Goal: Transaction & Acquisition: Book appointment/travel/reservation

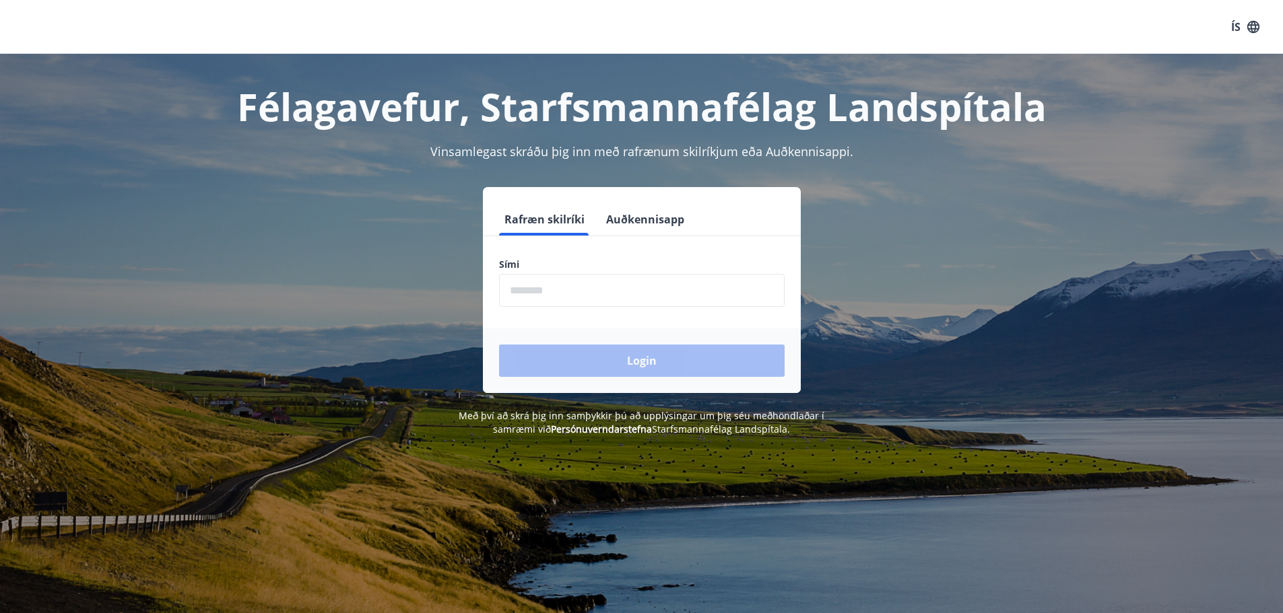
click at [523, 286] on input "phone" at bounding box center [642, 290] width 286 height 33
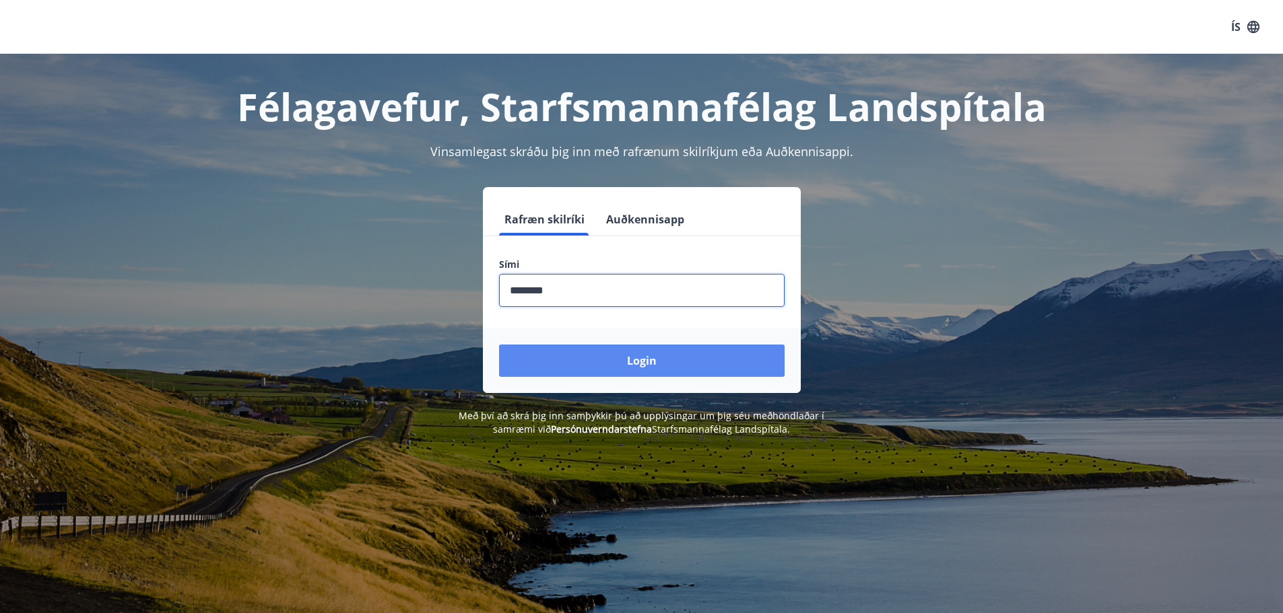
type input "********"
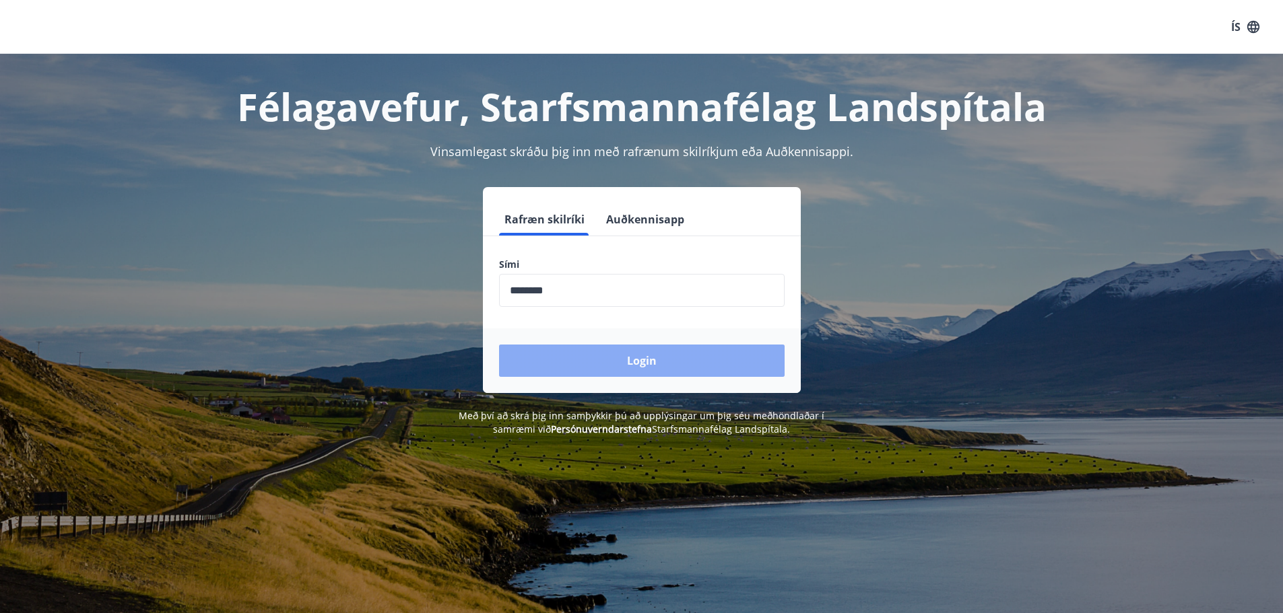
click at [647, 366] on button "Login" at bounding box center [642, 361] width 286 height 32
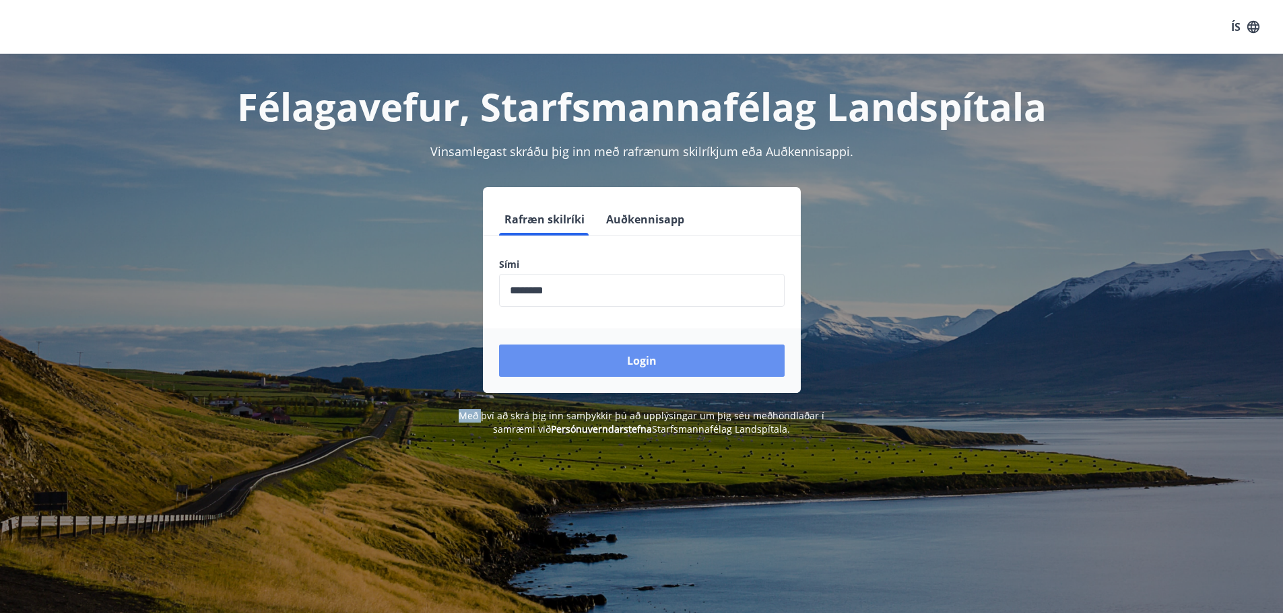
click at [647, 366] on form "Rafræn skilríki Auðkennisapp Sími ​ Login" at bounding box center [642, 298] width 318 height 190
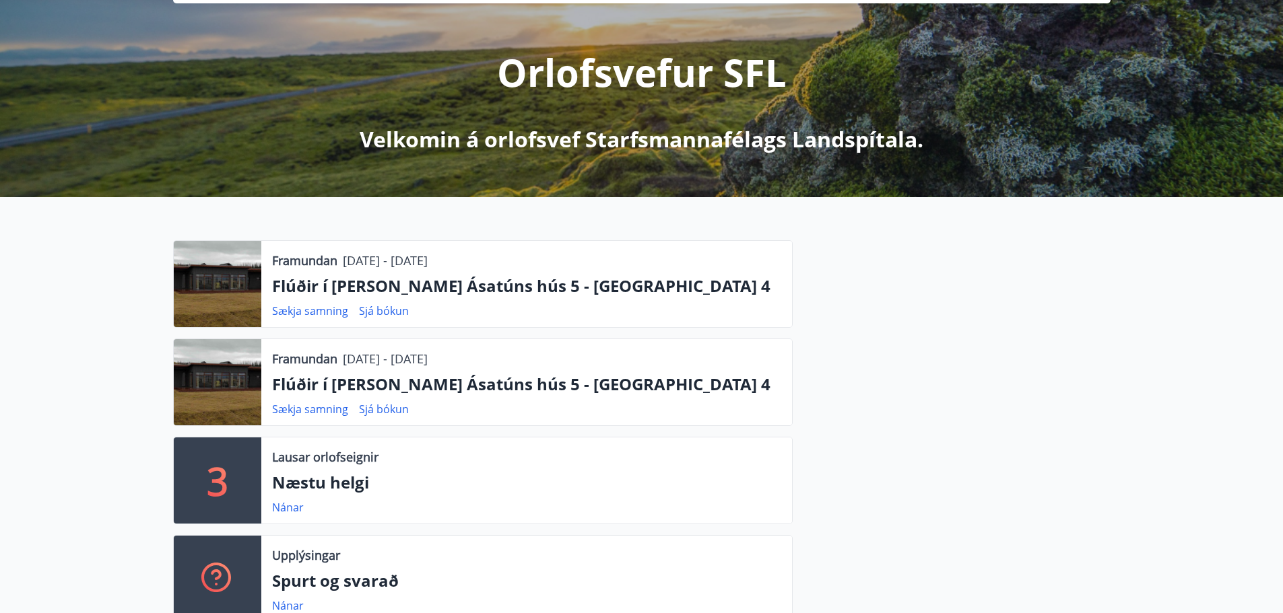
scroll to position [202, 0]
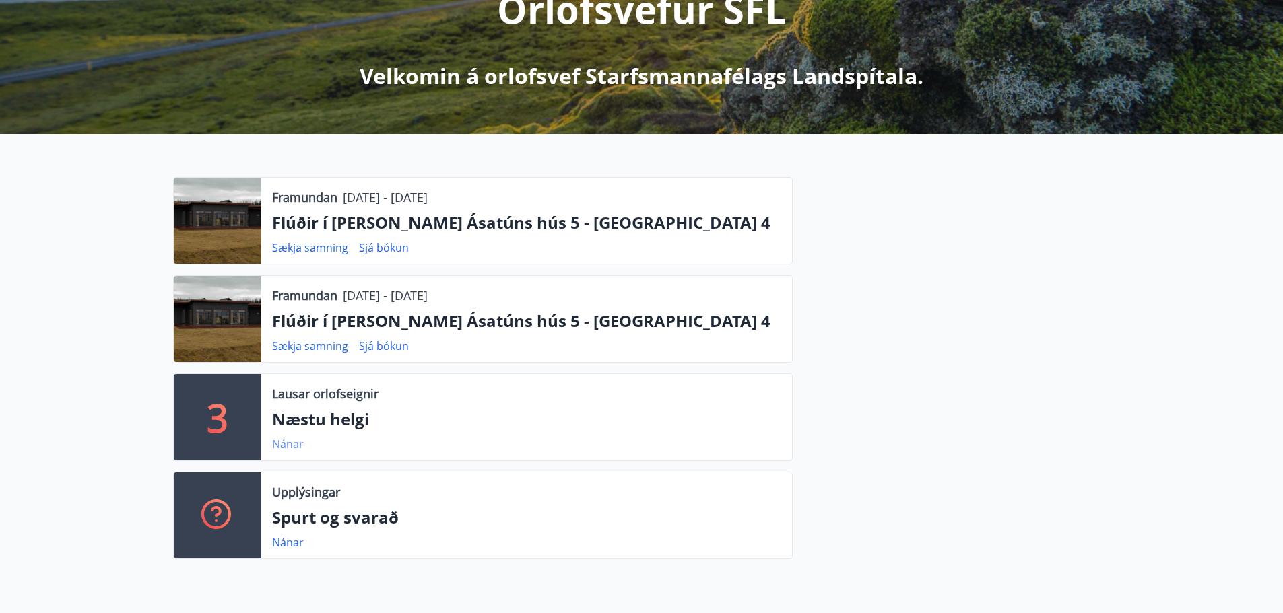
click at [285, 444] on link "Nánar" at bounding box center [288, 444] width 32 height 15
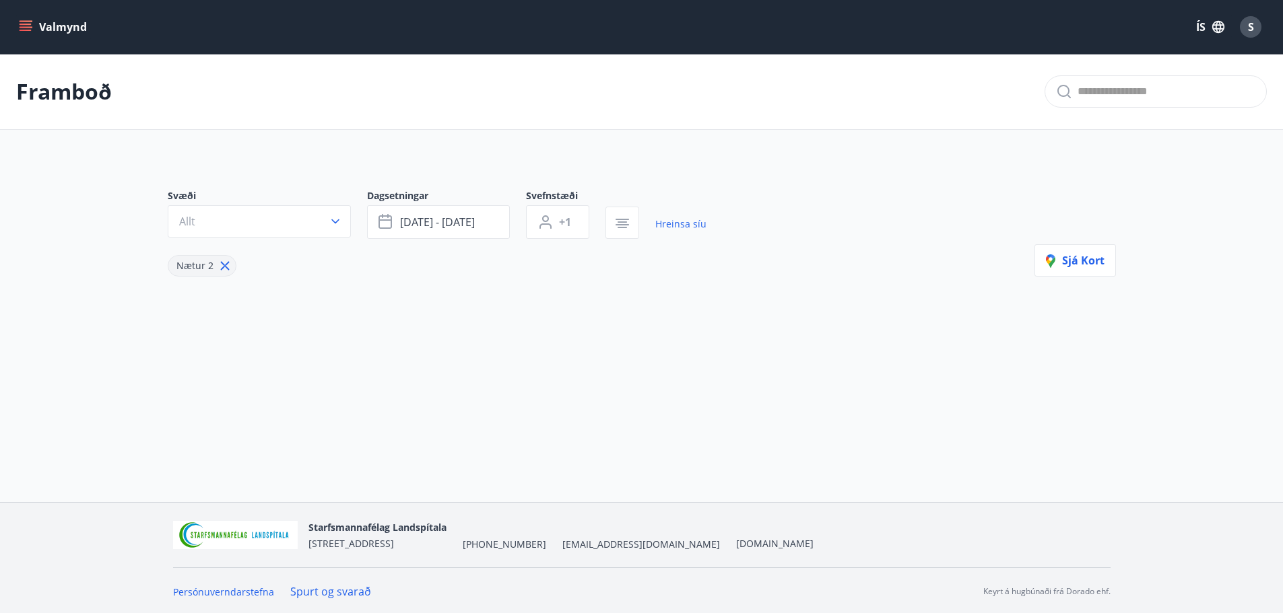
type input "*"
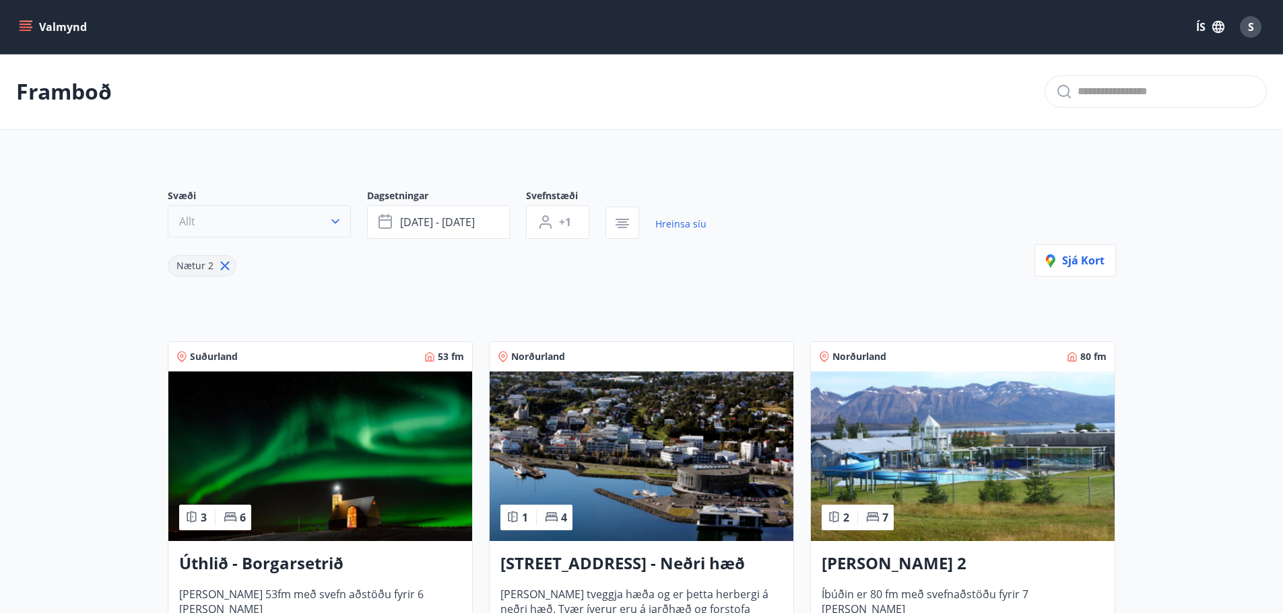
click at [335, 218] on icon "button" at bounding box center [335, 221] width 13 height 13
click at [335, 218] on div "Suðurnes Erlendis Höfuðborgarsvæðið [GEOGRAPHIC_DATA] [GEOGRAPHIC_DATA] [GEOGRA…" at bounding box center [641, 306] width 1283 height 613
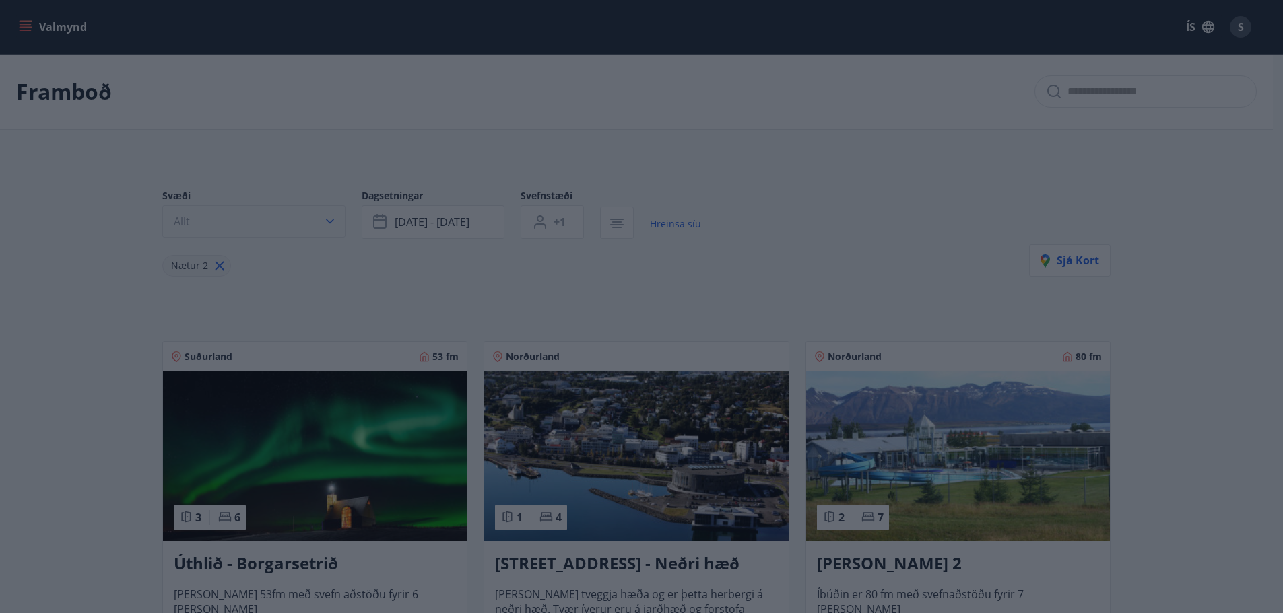
click at [335, 218] on div "Suðurnes Erlendis Höfuðborgarsvæðið [GEOGRAPHIC_DATA] [GEOGRAPHIC_DATA] [GEOGRA…" at bounding box center [641, 306] width 1283 height 613
click at [335, 218] on div "Suðurnes Erlendis Höfuðborgarsvæðið [GEOGRAPHIC_DATA] [GEOGRAPHIC_DATA] [GEOGRA…" at bounding box center [646, 306] width 1293 height 613
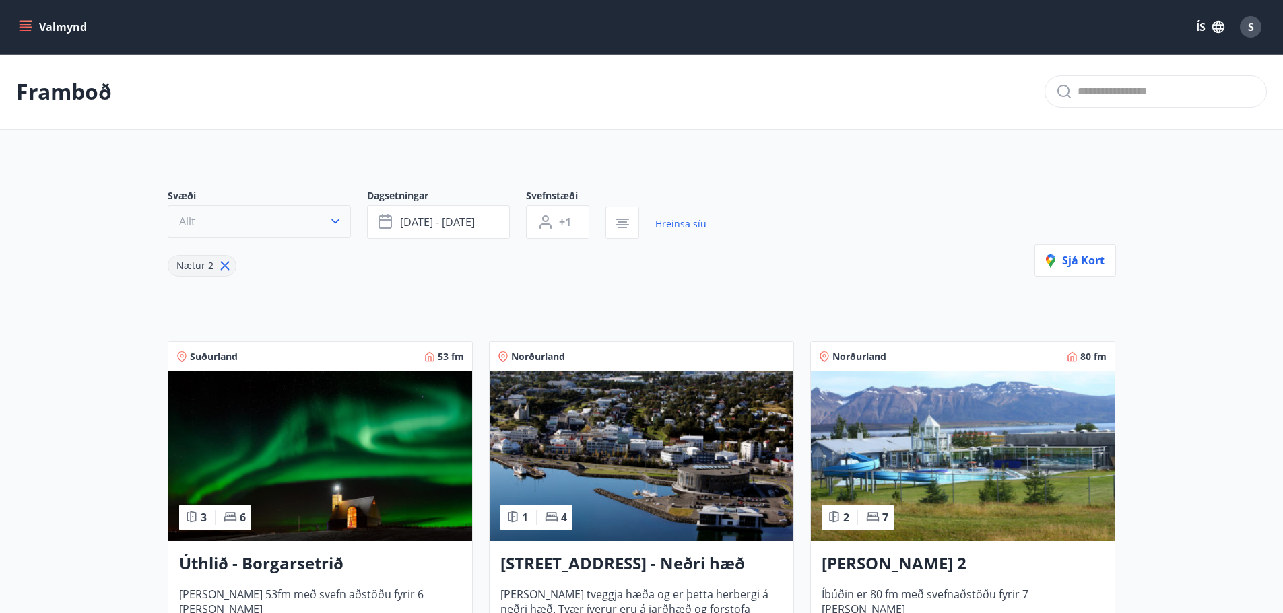
click at [335, 218] on icon "button" at bounding box center [335, 221] width 13 height 13
click at [335, 218] on div "Suðurnes Erlendis Höfuðborgarsvæðið [GEOGRAPHIC_DATA] [GEOGRAPHIC_DATA] [GEOGRA…" at bounding box center [641, 306] width 1283 height 613
click at [336, 219] on icon "button" at bounding box center [335, 221] width 13 height 13
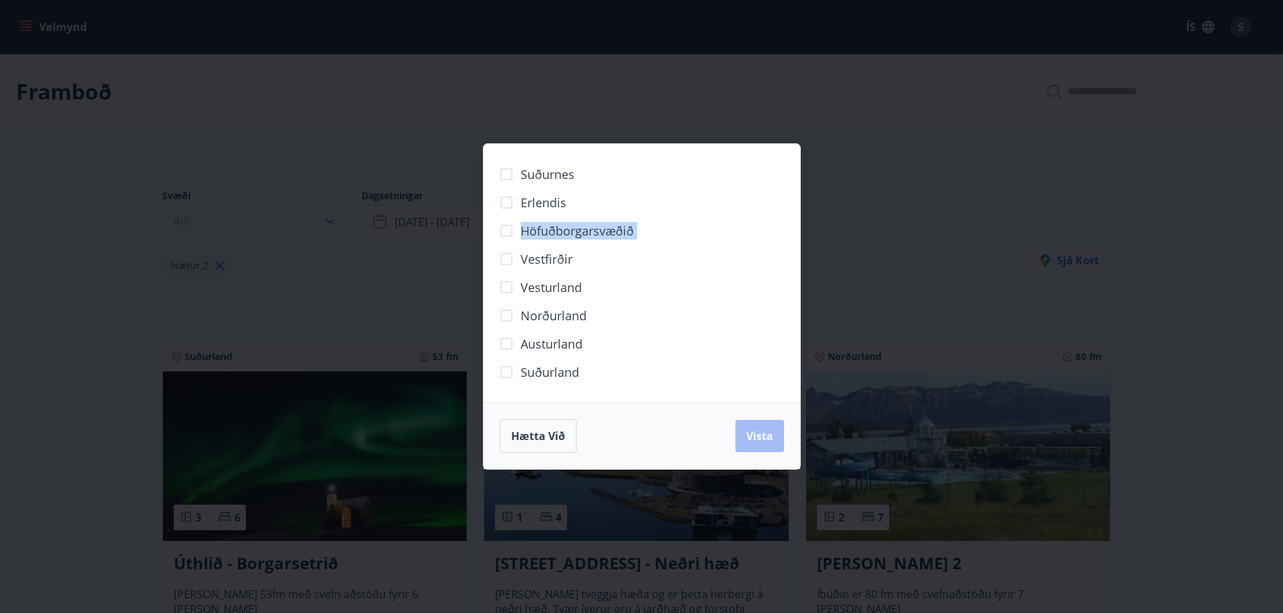
click at [336, 219] on div "Suðurnes Erlendis Höfuðborgarsvæðið [GEOGRAPHIC_DATA] [GEOGRAPHIC_DATA] [GEOGRA…" at bounding box center [641, 306] width 1283 height 613
click at [336, 219] on div "Suðurnes Erlendis Höfuðborgarsvæðið [GEOGRAPHIC_DATA] [GEOGRAPHIC_DATA] [GEOGRA…" at bounding box center [646, 306] width 1293 height 613
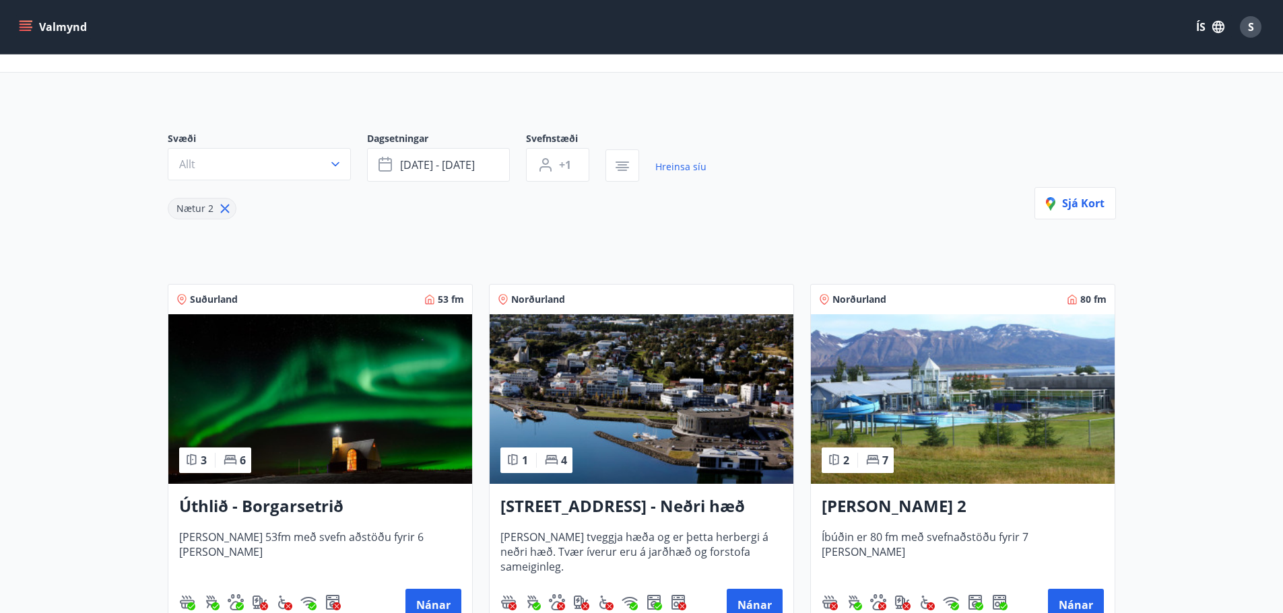
scroll to position [255, 0]
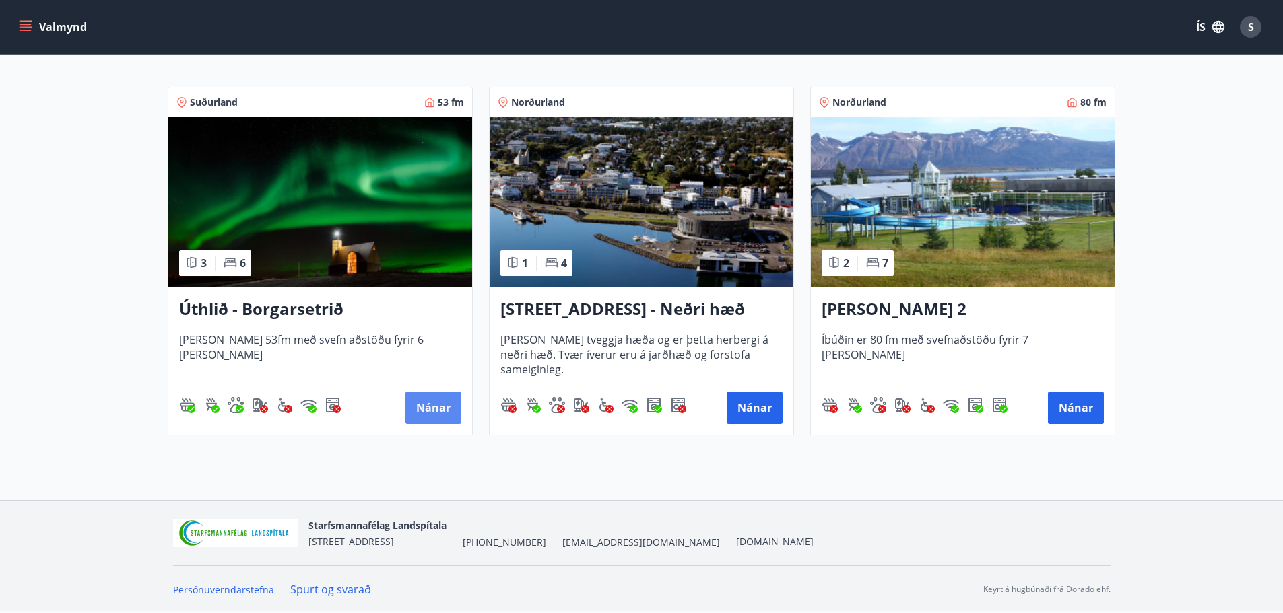
click at [434, 405] on button "Nánar" at bounding box center [433, 408] width 56 height 32
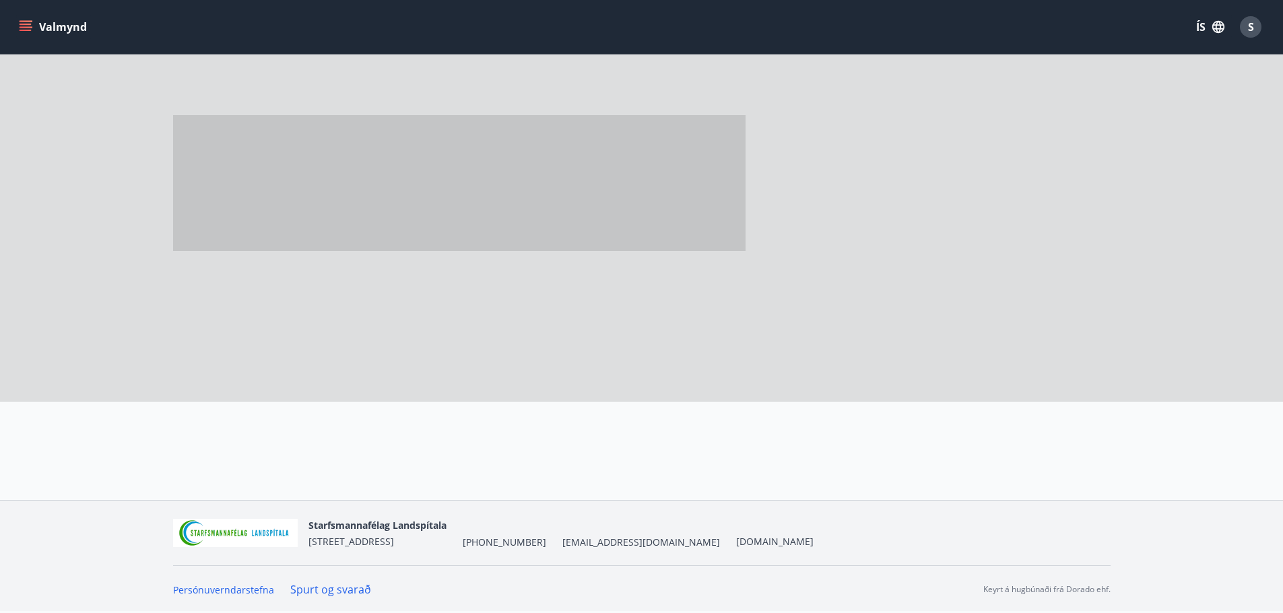
click at [434, 405] on div at bounding box center [475, 450] width 636 height 97
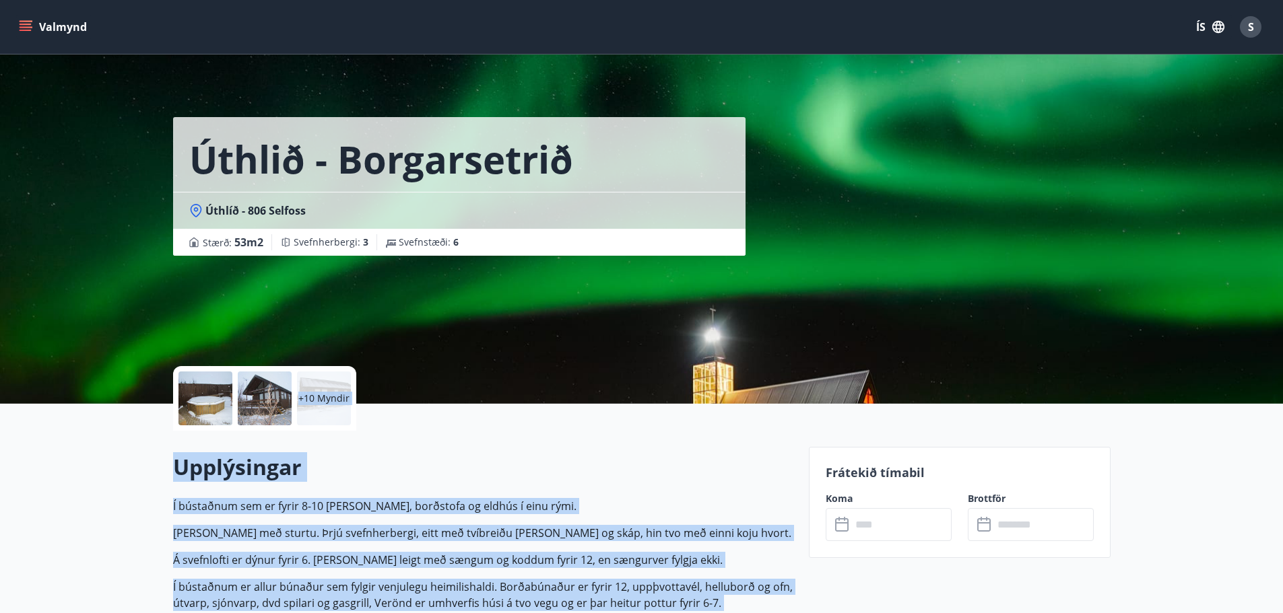
click at [841, 525] on icon at bounding box center [843, 525] width 16 height 16
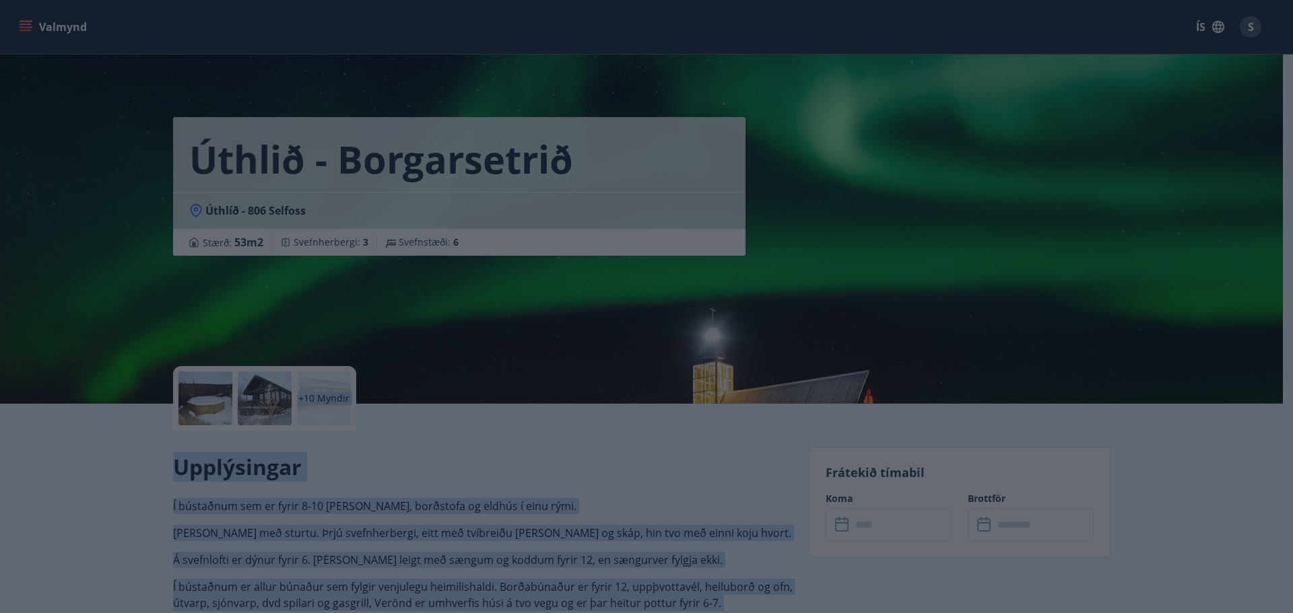
click at [841, 525] on div "[PERSON_NAME]" at bounding box center [646, 306] width 1293 height 613
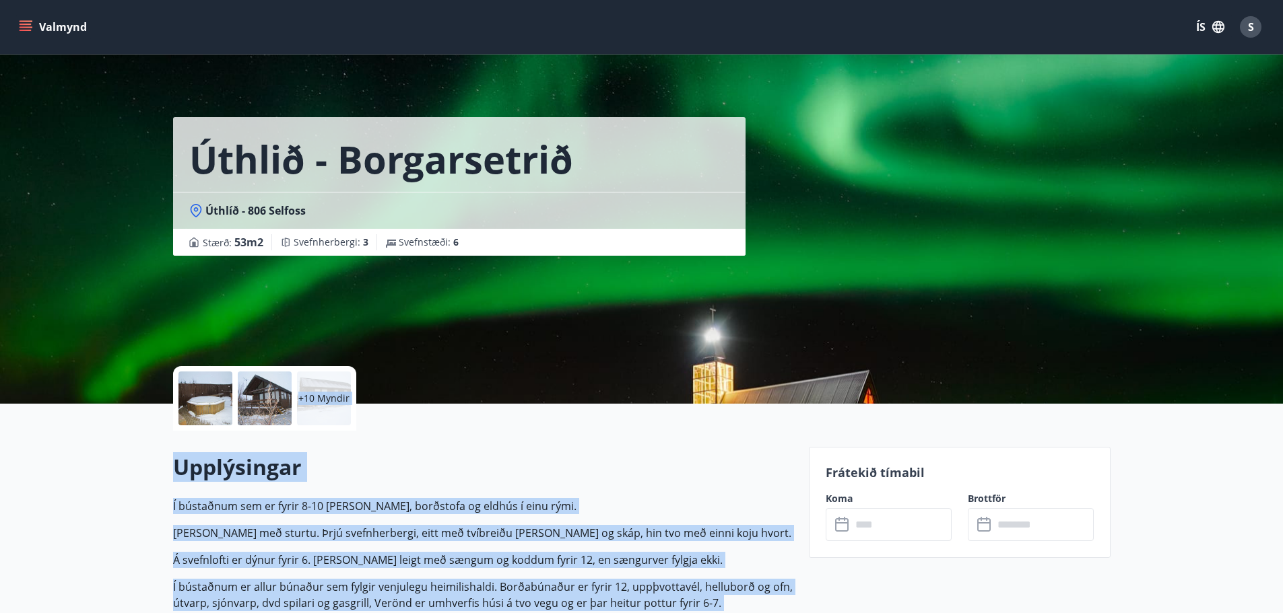
click at [841, 525] on icon at bounding box center [843, 525] width 16 height 16
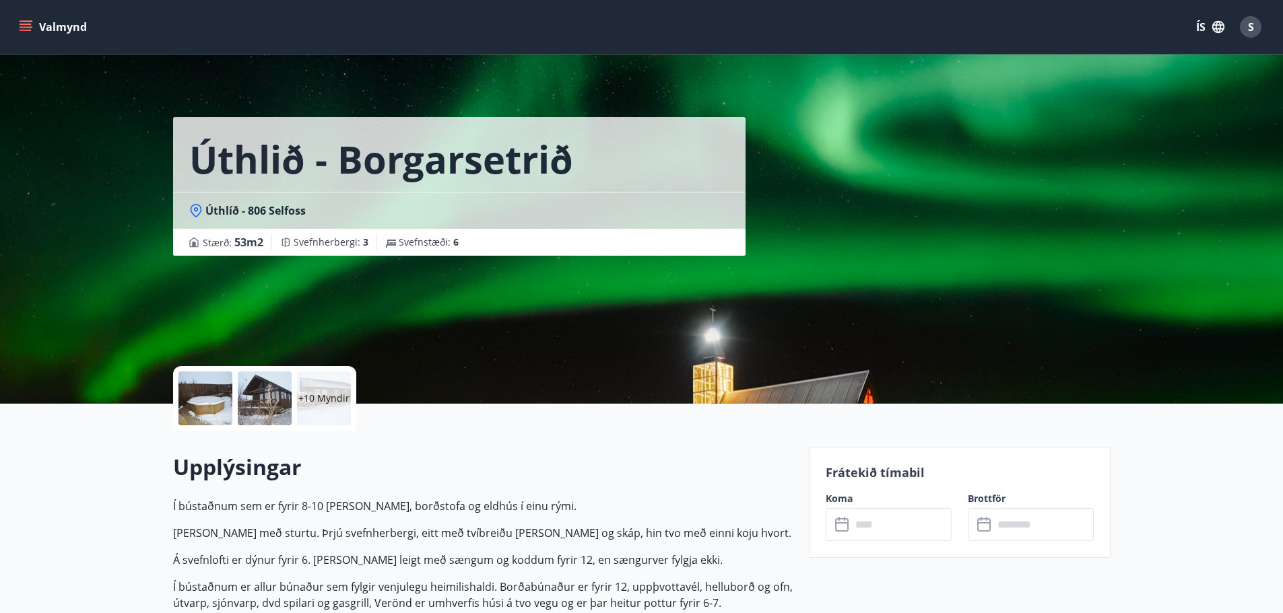
click at [851, 524] on input "text" at bounding box center [901, 524] width 100 height 33
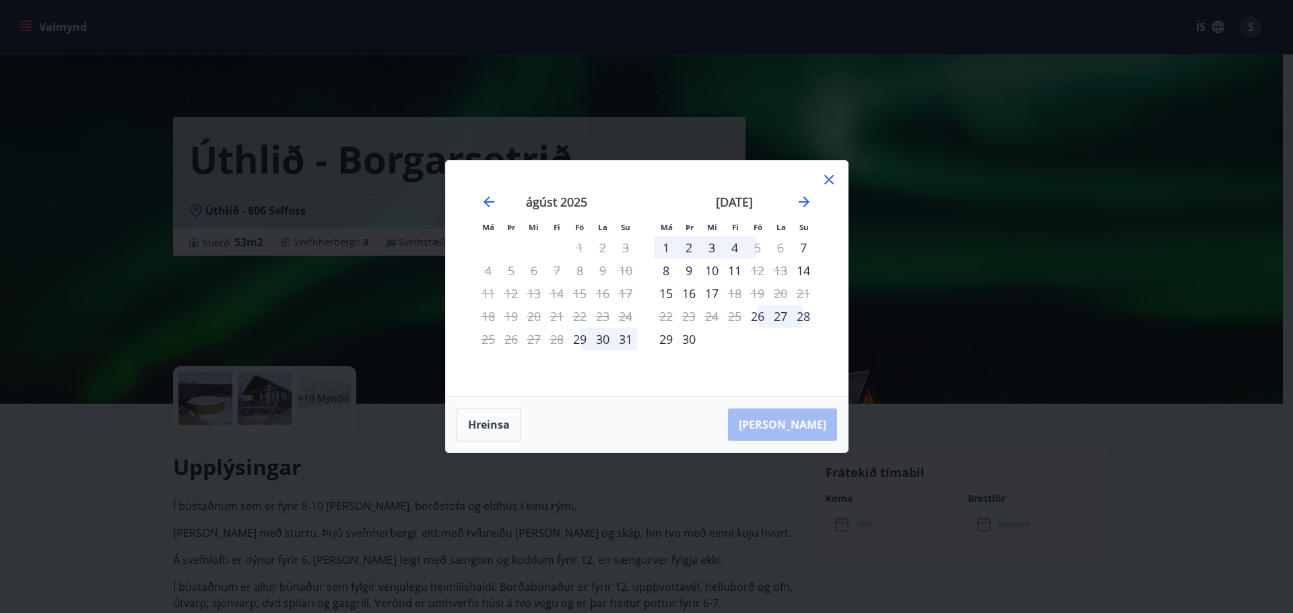
click at [831, 176] on icon at bounding box center [829, 180] width 16 height 16
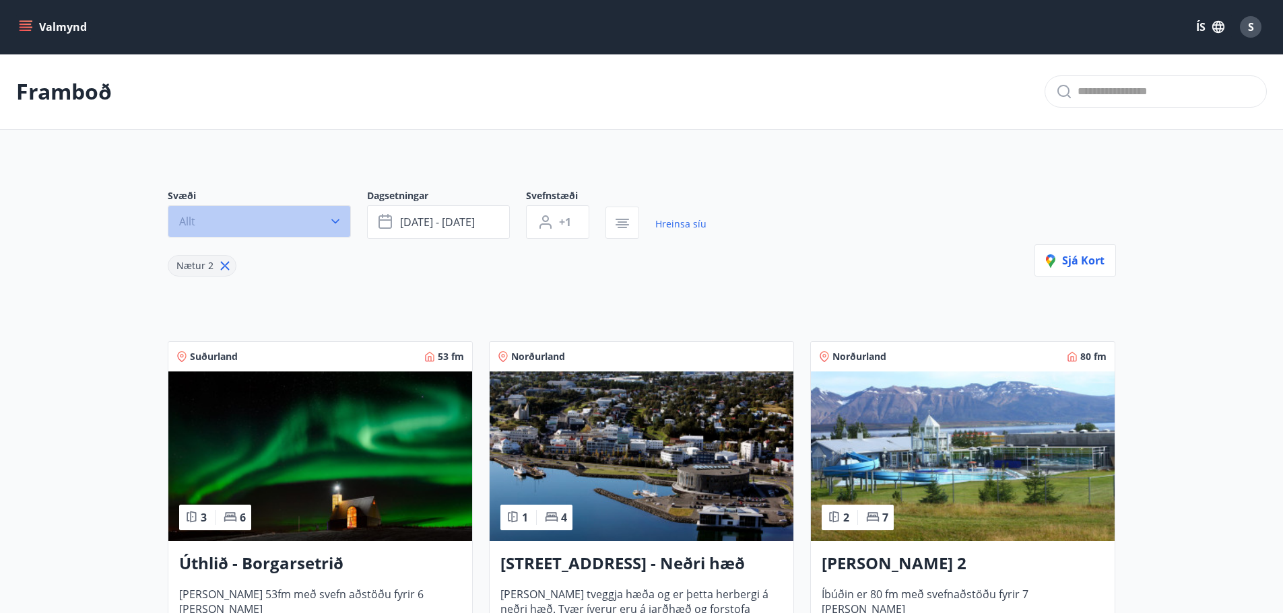
click at [333, 222] on icon "button" at bounding box center [335, 222] width 8 height 5
click at [333, 222] on div "Suðurnes Erlendis Höfuðborgarsvæðið [GEOGRAPHIC_DATA] [GEOGRAPHIC_DATA] [GEOGRA…" at bounding box center [641, 306] width 1283 height 613
click at [74, 31] on button "Valmynd" at bounding box center [54, 27] width 76 height 24
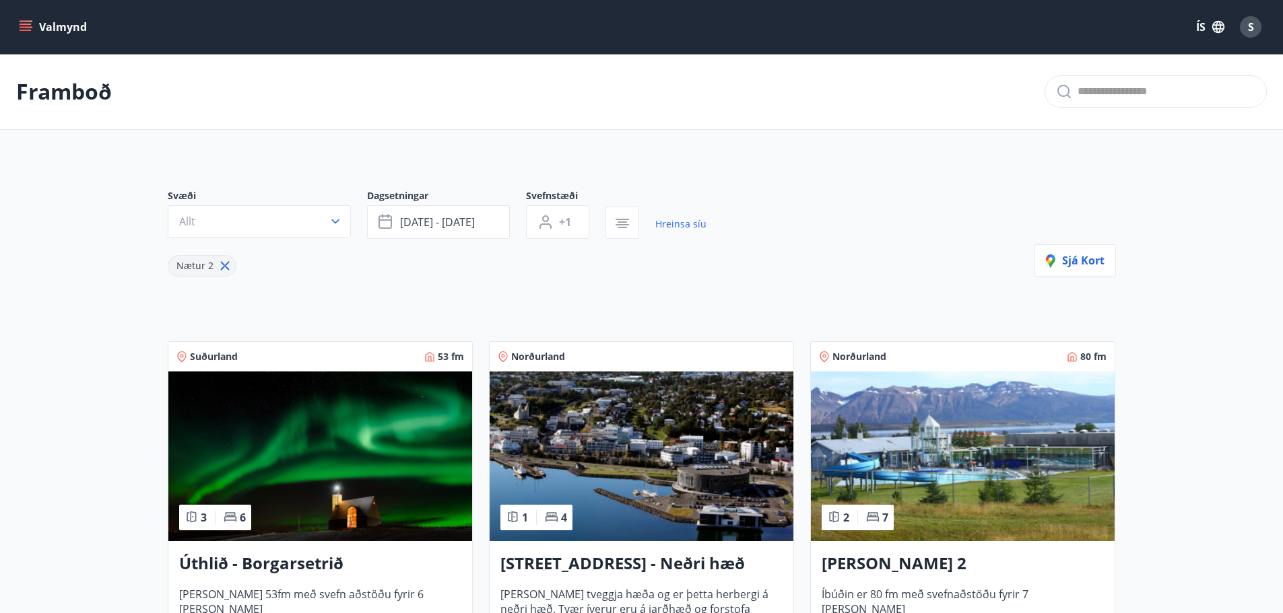
click at [74, 31] on button "Valmynd" at bounding box center [54, 27] width 76 height 24
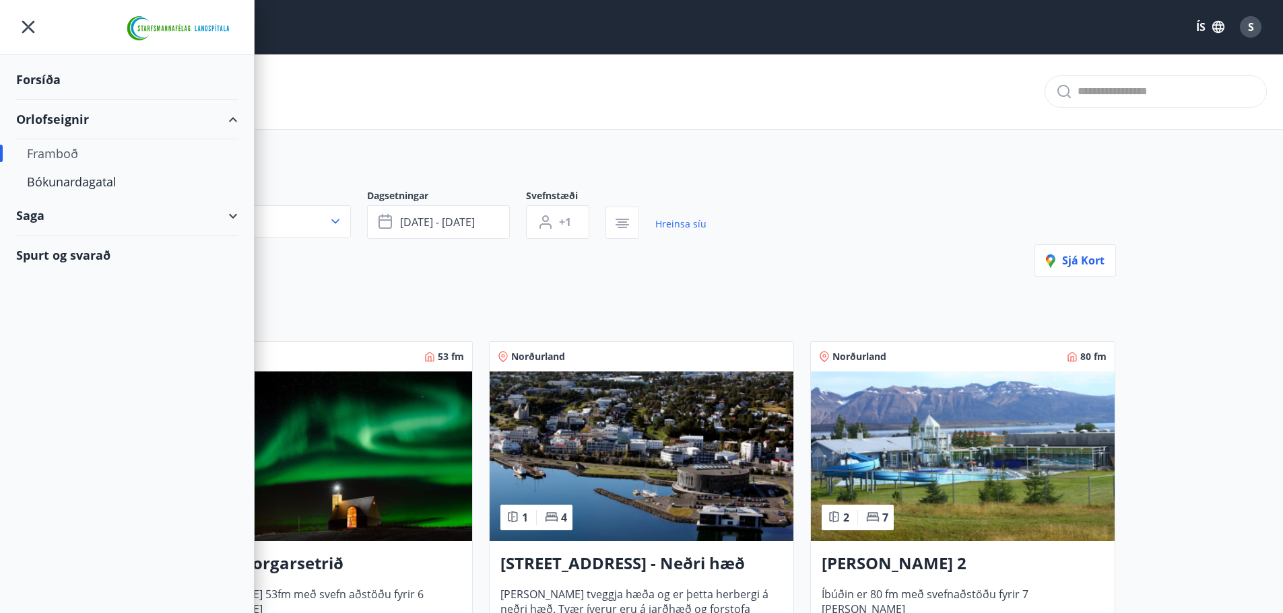
click at [73, 124] on div "Orlofseignir" at bounding box center [127, 120] width 222 height 40
type input "*"
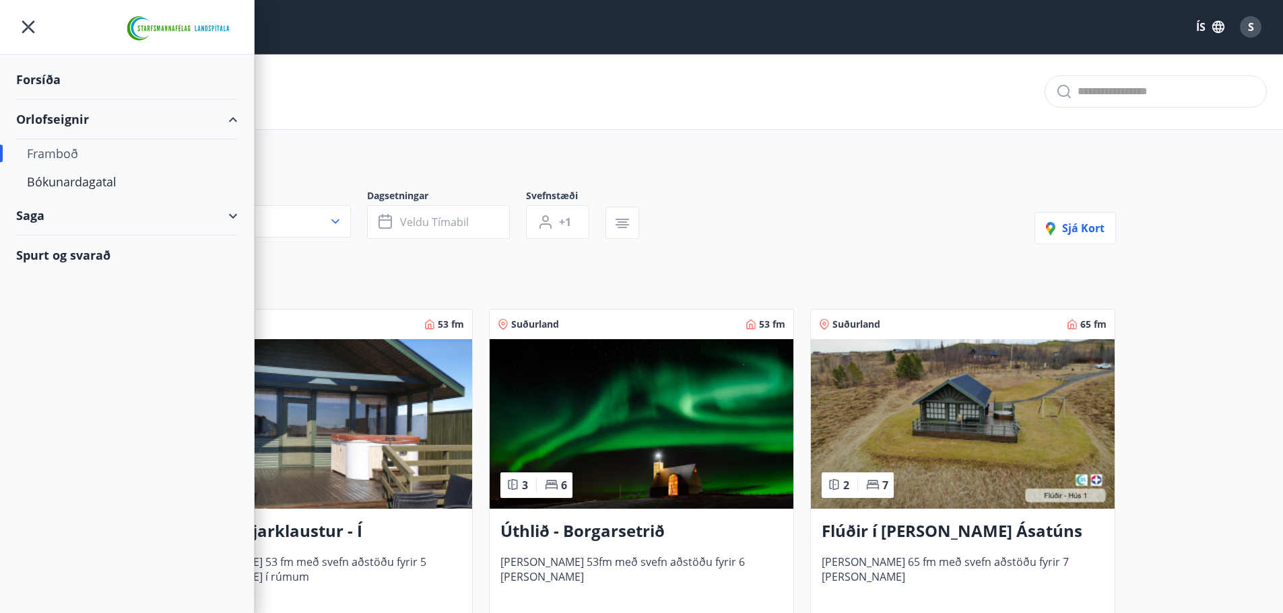
click at [69, 156] on div "Framboð" at bounding box center [127, 153] width 200 height 28
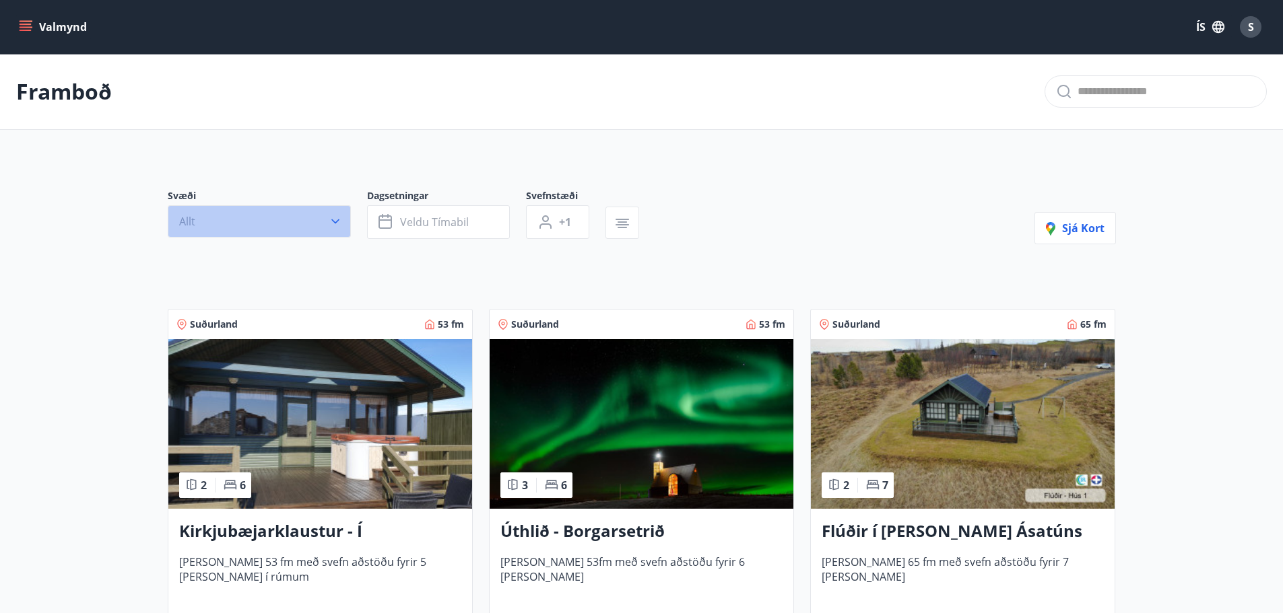
click at [337, 217] on icon "button" at bounding box center [335, 221] width 13 height 13
click at [337, 217] on div "Suðurnes Erlendis Höfuðborgarsvæðið [GEOGRAPHIC_DATA] [GEOGRAPHIC_DATA] [GEOGRA…" at bounding box center [641, 306] width 1283 height 613
click at [337, 217] on icon "button" at bounding box center [335, 221] width 13 height 13
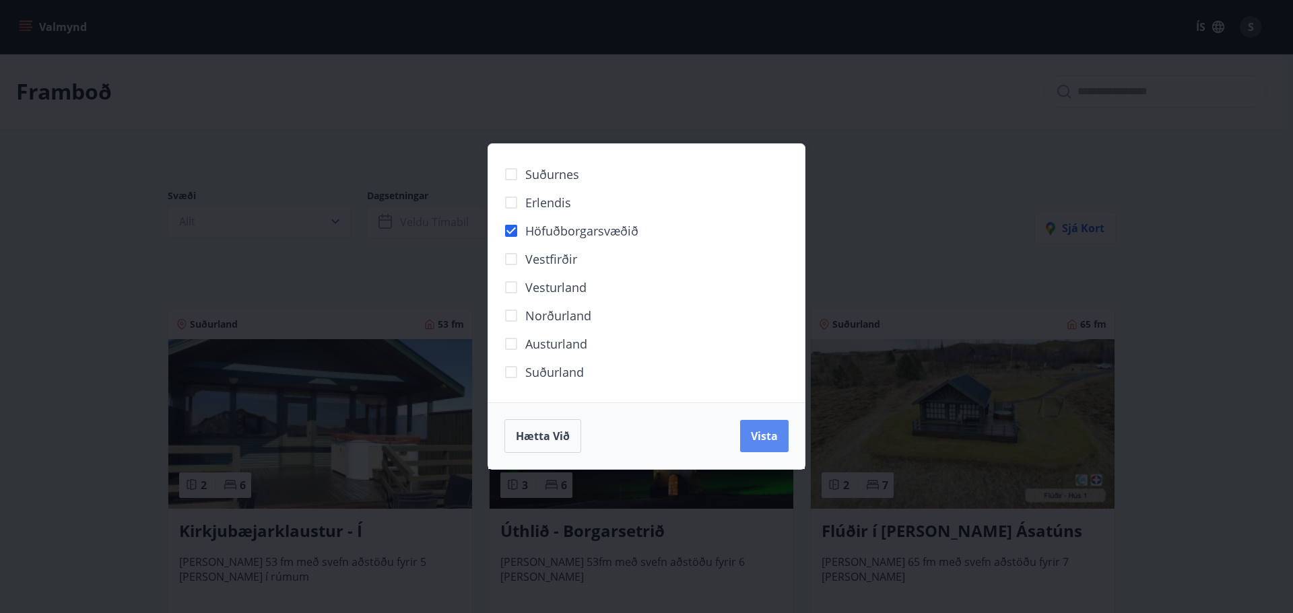
click at [767, 435] on span "Vista" at bounding box center [764, 436] width 27 height 15
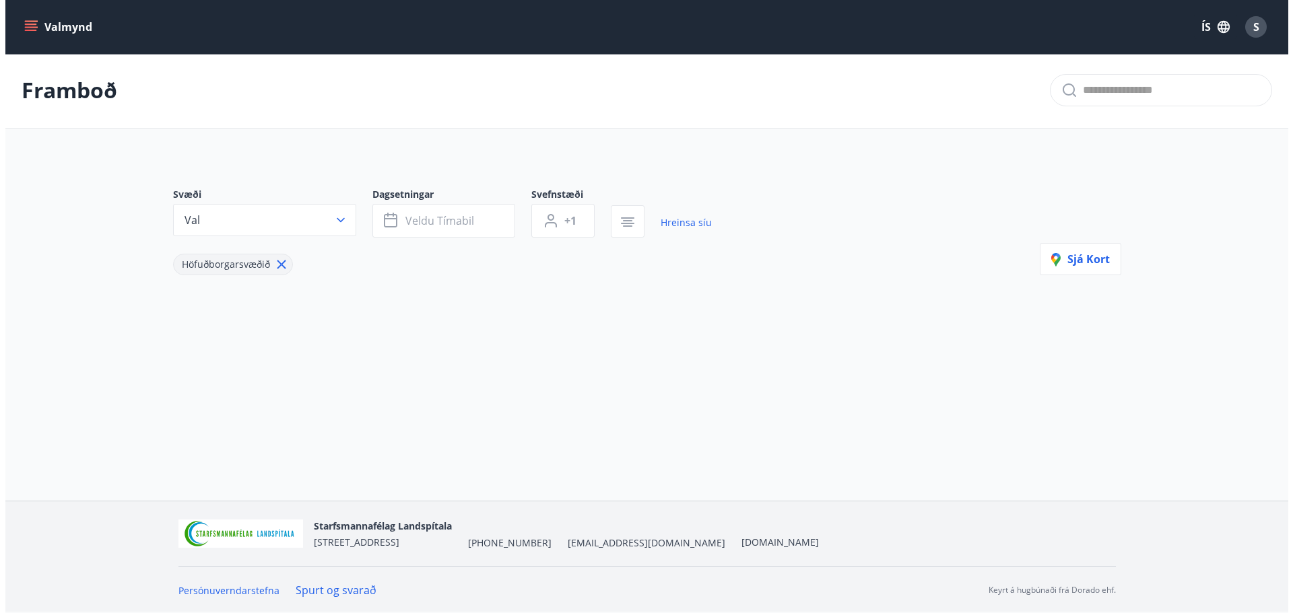
scroll to position [2, 0]
click at [1250, 26] on span "S" at bounding box center [1251, 27] width 6 height 15
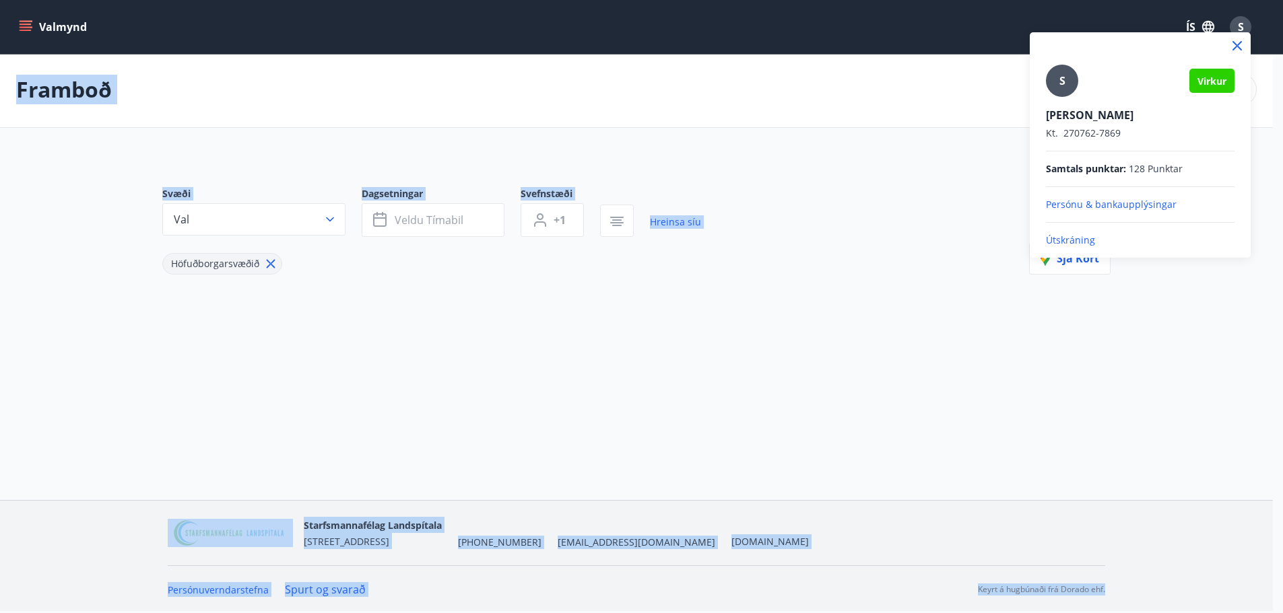
click at [1250, 26] on div at bounding box center [641, 306] width 1283 height 613
click at [1244, 26] on span "S" at bounding box center [1241, 27] width 6 height 15
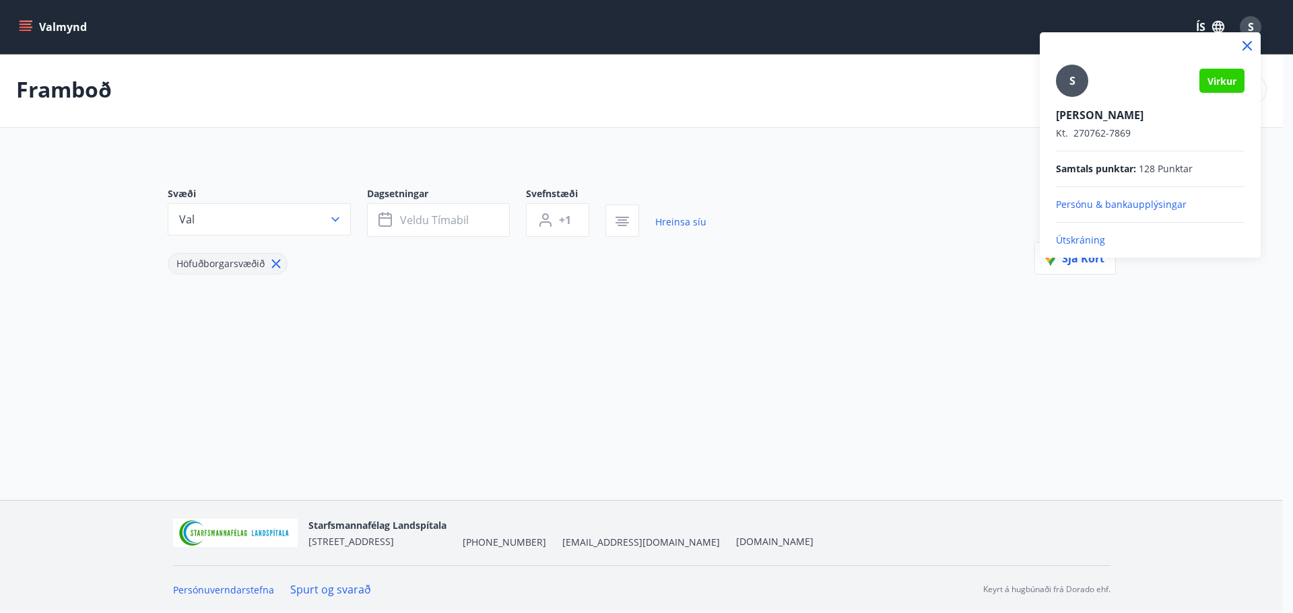
click at [1250, 26] on div at bounding box center [646, 306] width 1293 height 613
click at [1250, 26] on span "S" at bounding box center [1251, 27] width 6 height 15
click at [1080, 242] on p "Útskráning" at bounding box center [1150, 240] width 189 height 13
